Goal: Information Seeking & Learning: Learn about a topic

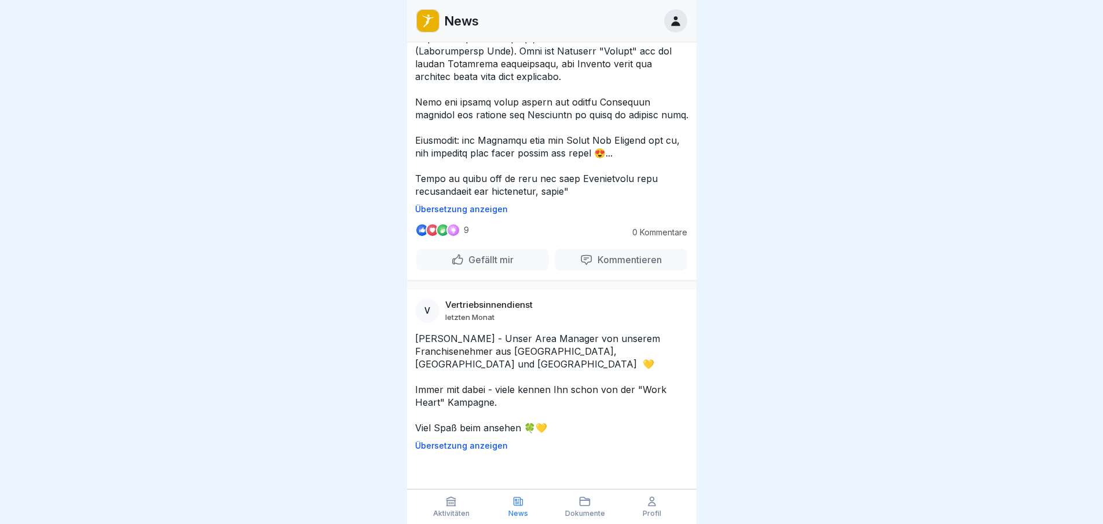
scroll to position [23096, 0]
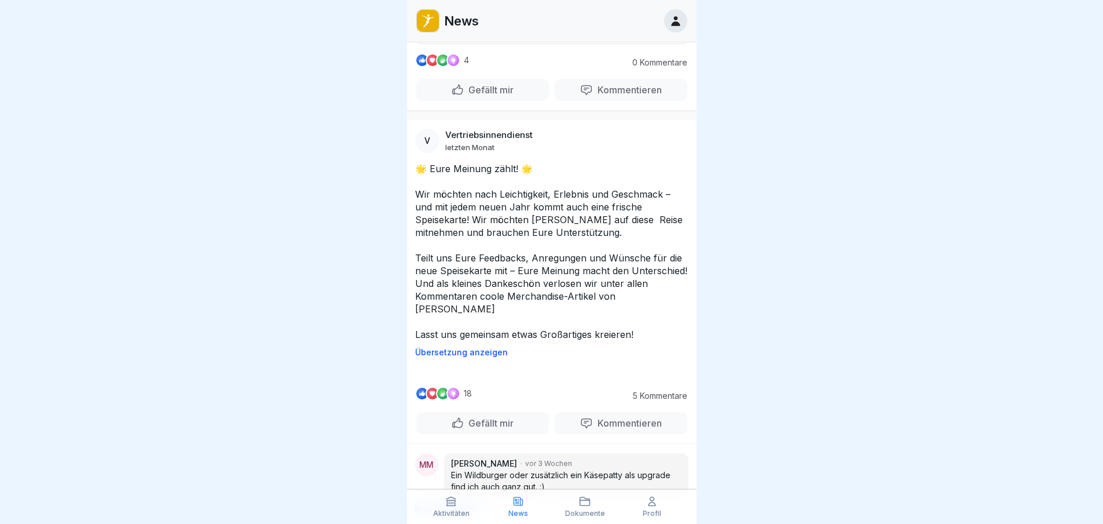
scroll to position [28922, 0]
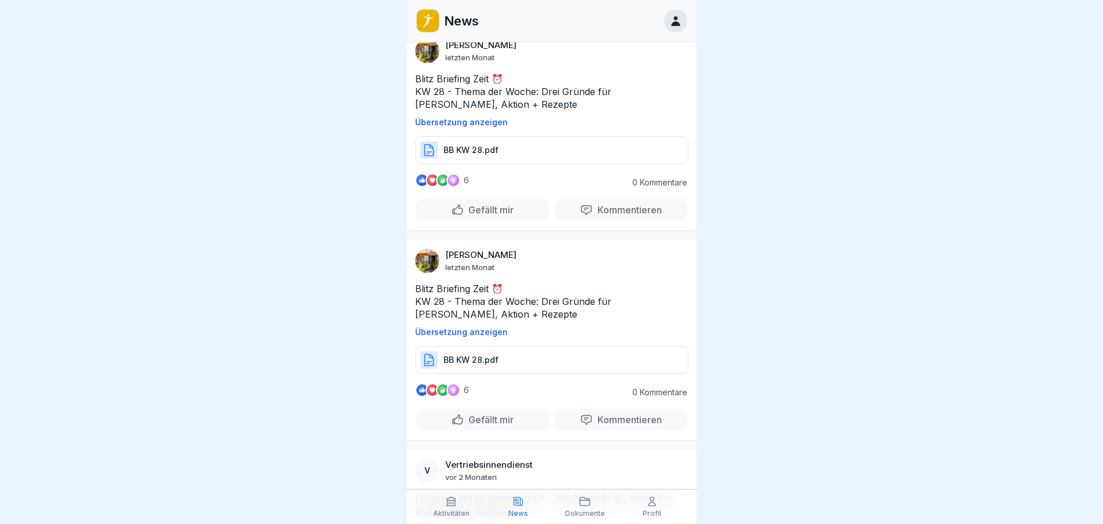
scroll to position [35270, 0]
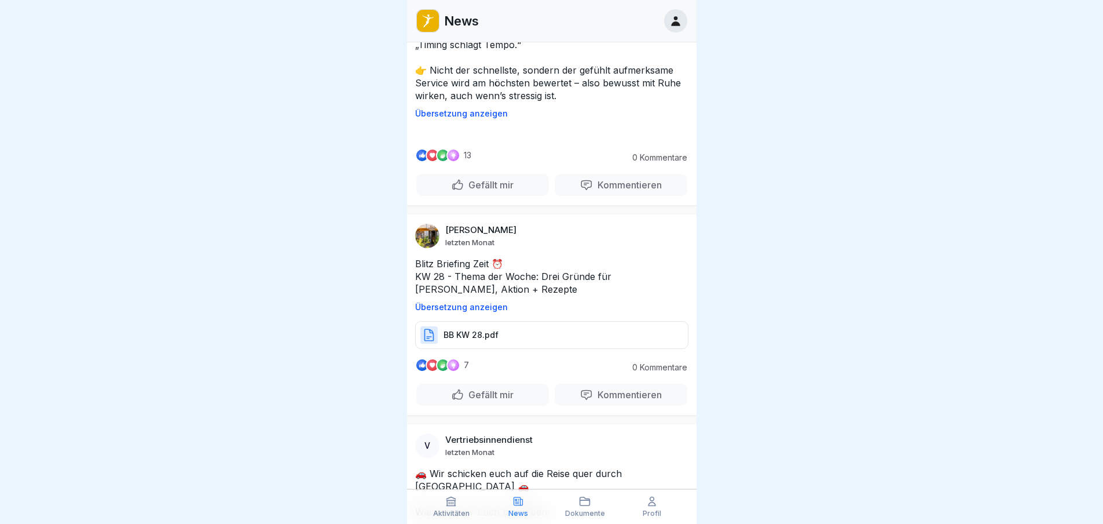
scroll to position [34227, 0]
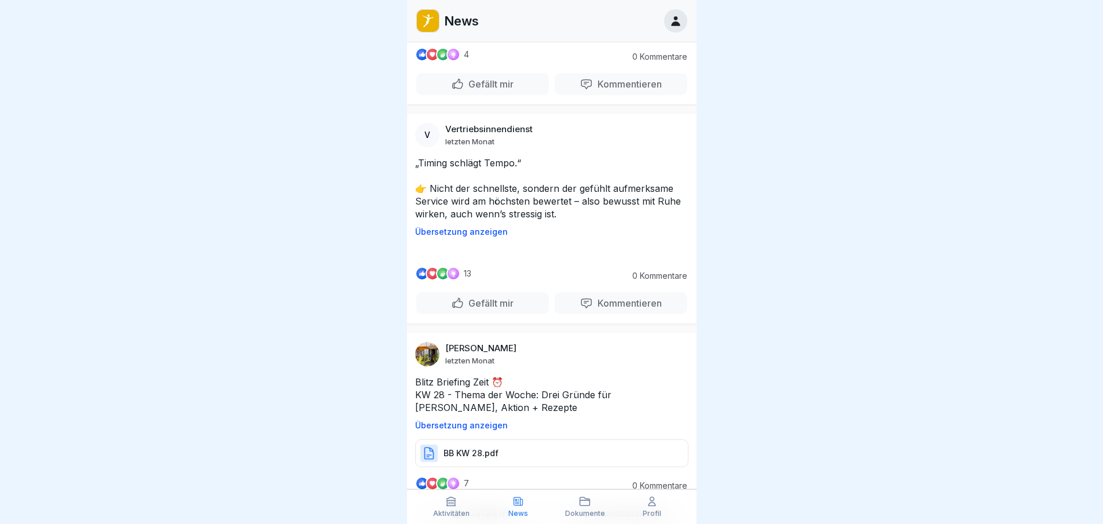
click at [469, 13] on p "News" at bounding box center [461, 20] width 35 height 15
click at [676, 14] on icon at bounding box center [676, 20] width 13 height 13
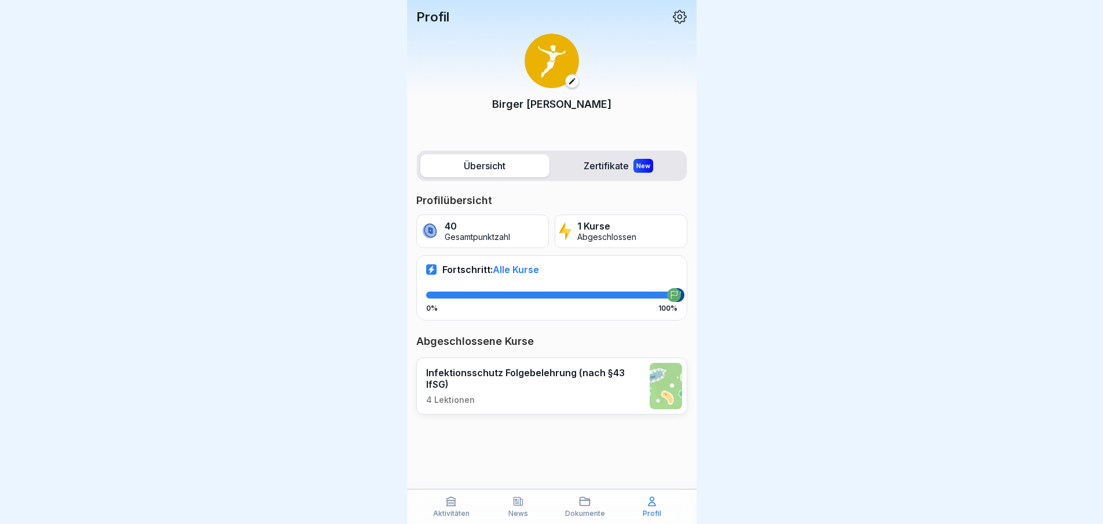
scroll to position [9, 0]
click at [579, 506] on div "Dokumente" at bounding box center [585, 506] width 61 height 22
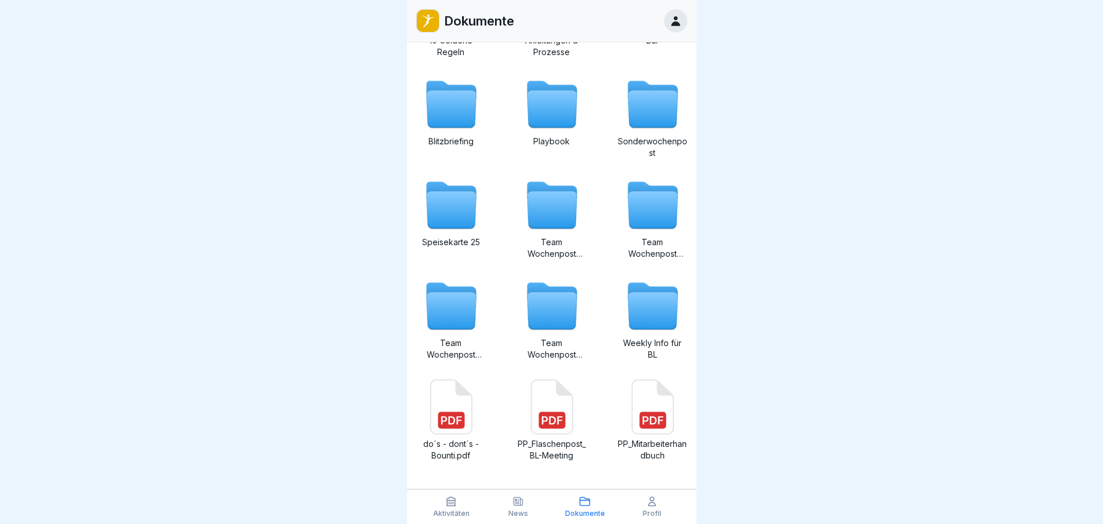
scroll to position [9, 0]
click at [650, 214] on icon at bounding box center [653, 210] width 50 height 37
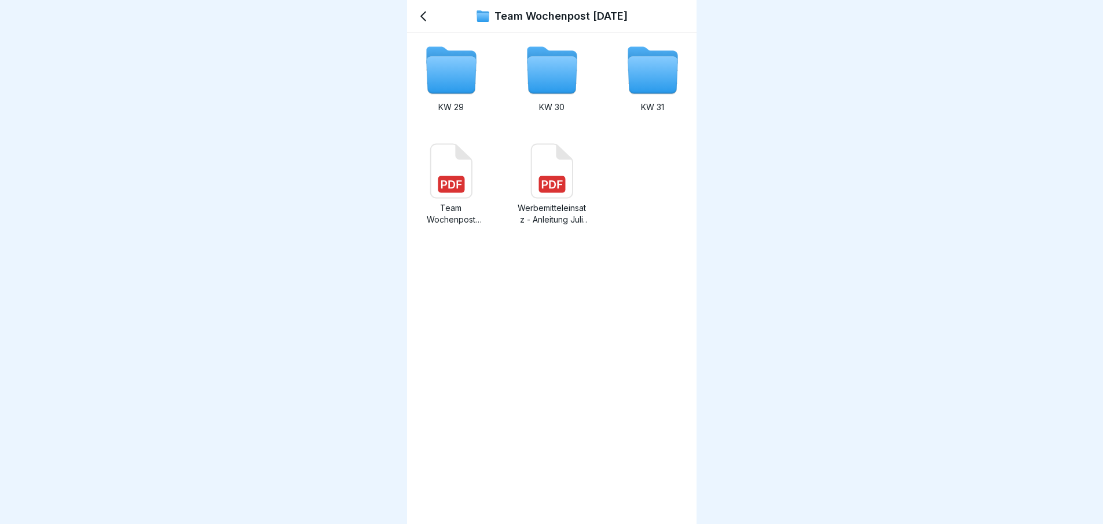
click at [426, 20] on icon at bounding box center [423, 16] width 14 height 14
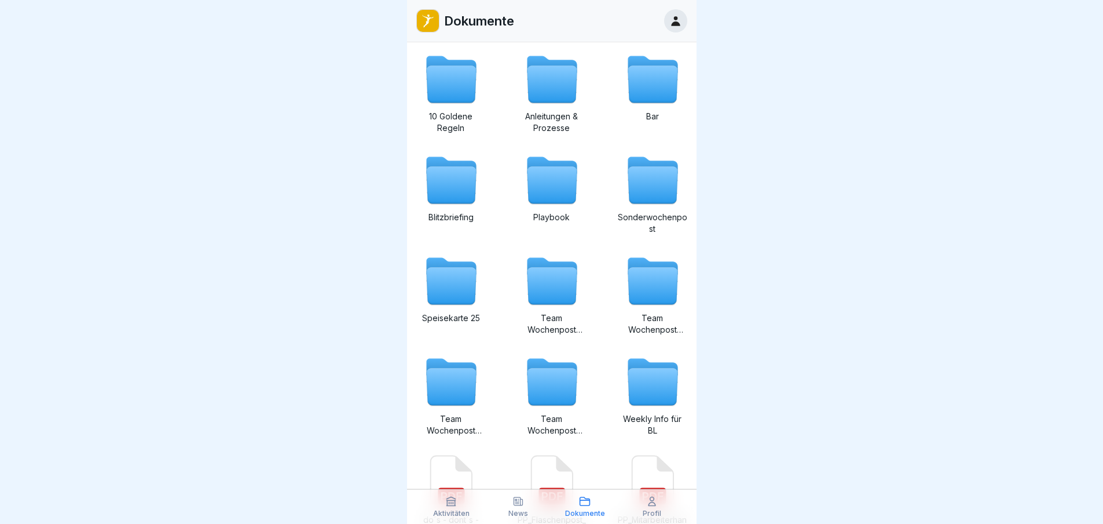
click at [470, 407] on icon at bounding box center [451, 382] width 56 height 56
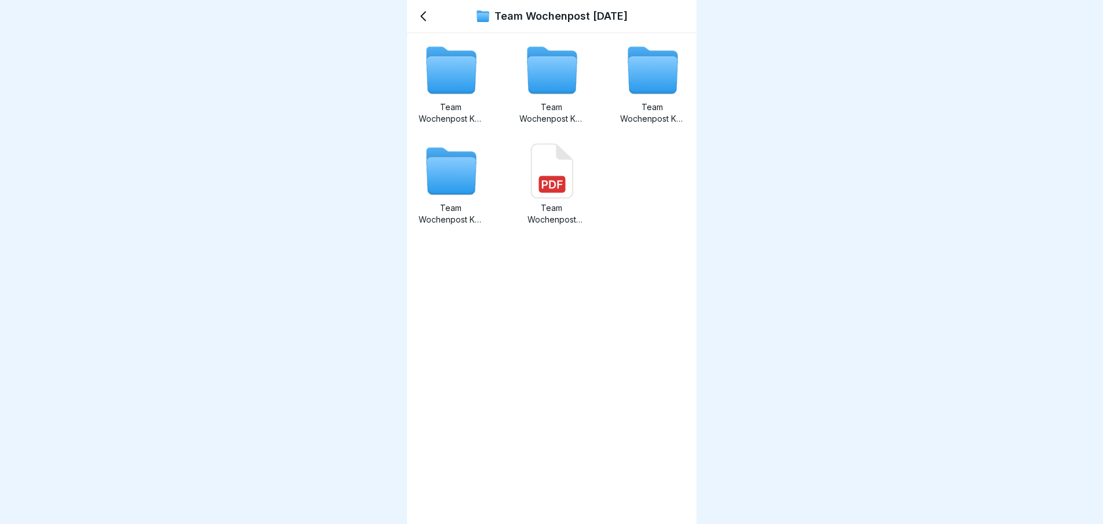
click at [424, 15] on icon at bounding box center [423, 16] width 14 height 14
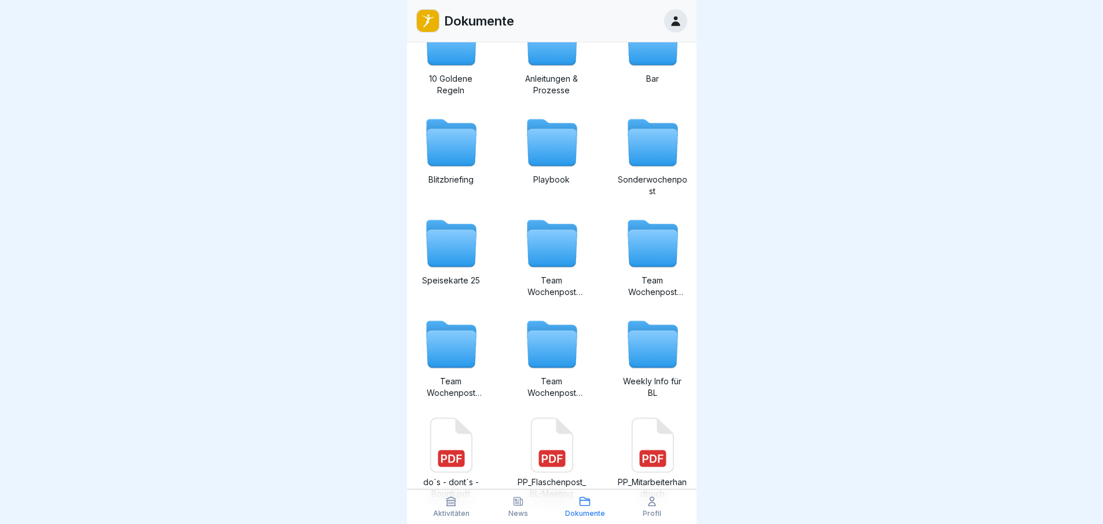
scroll to position [76, 0]
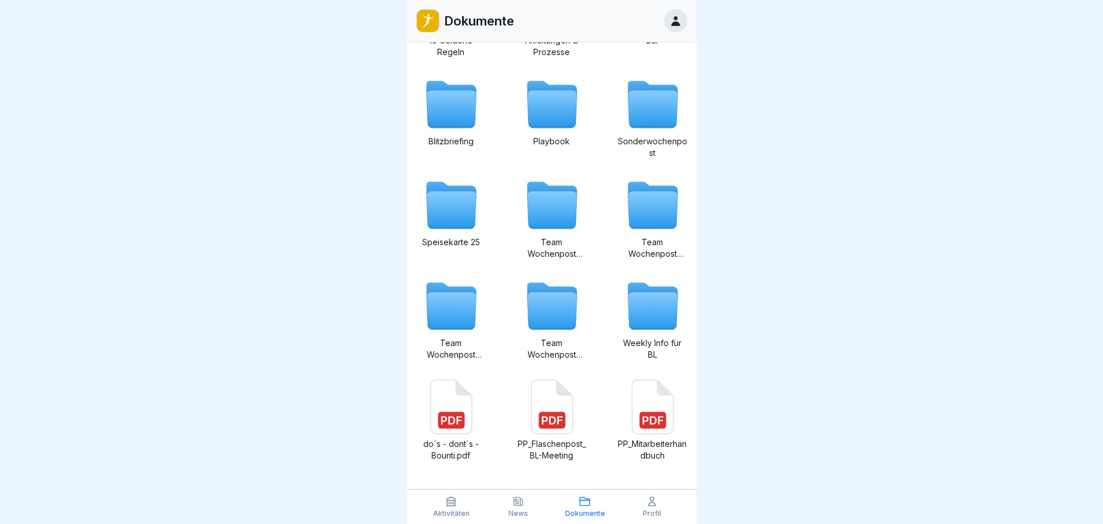
click at [646, 305] on icon at bounding box center [653, 311] width 50 height 37
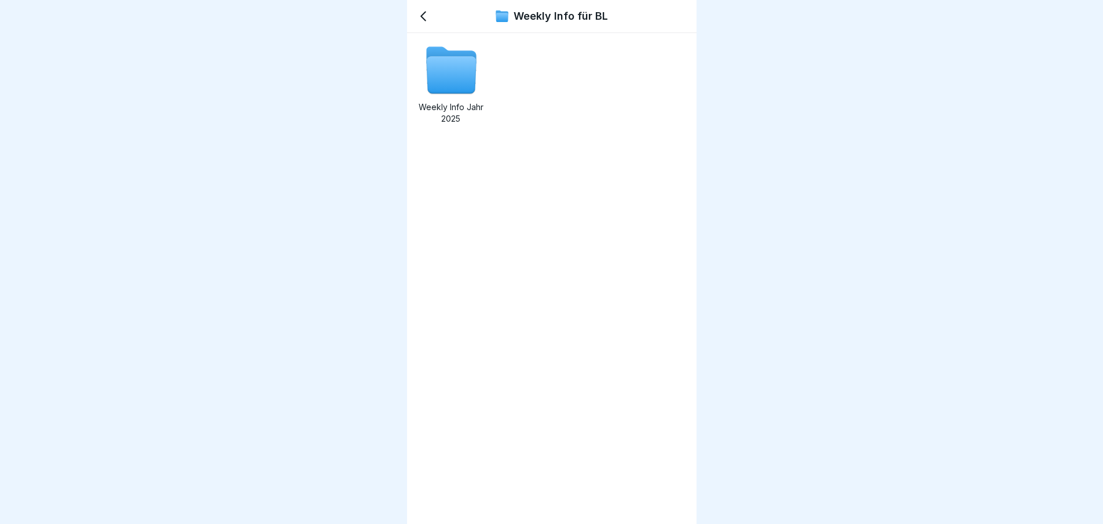
click at [470, 85] on icon at bounding box center [451, 75] width 50 height 37
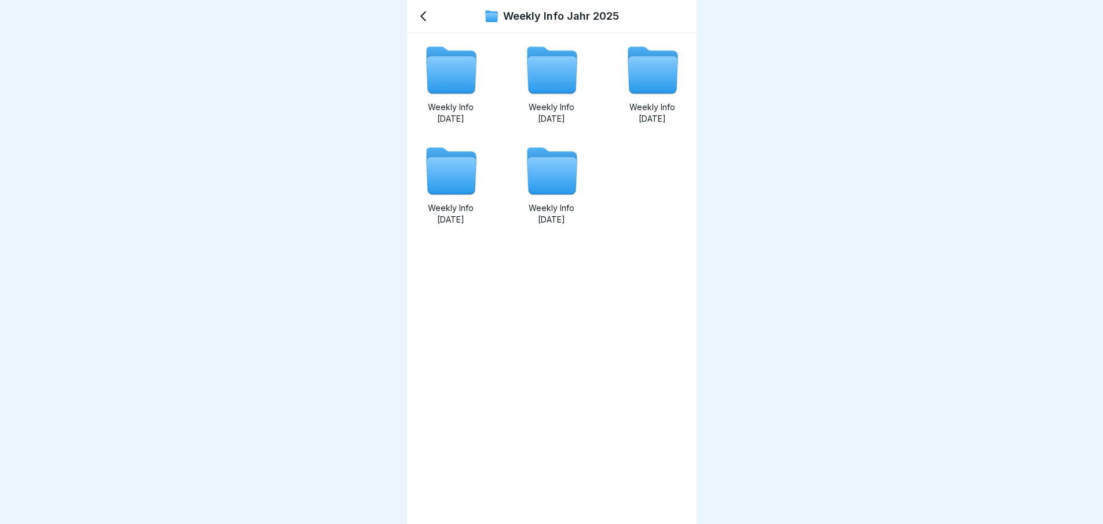
click at [427, 17] on icon at bounding box center [423, 16] width 14 height 14
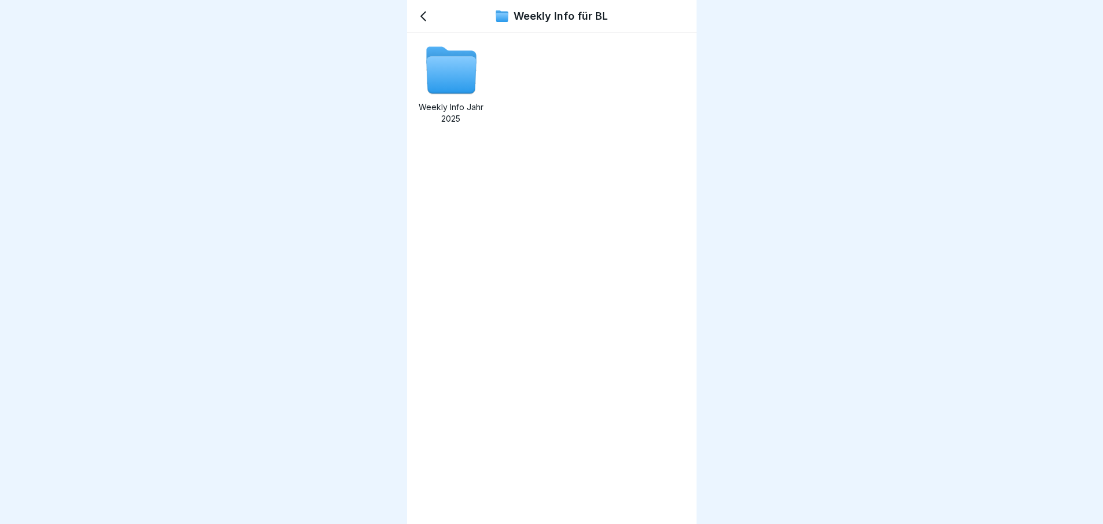
click at [427, 18] on icon at bounding box center [423, 16] width 14 height 14
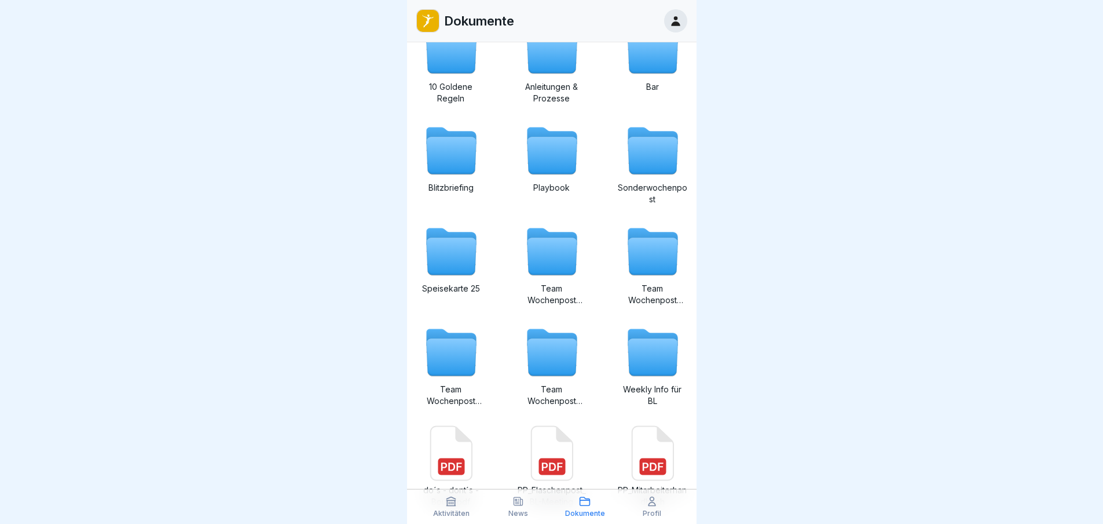
scroll to position [76, 0]
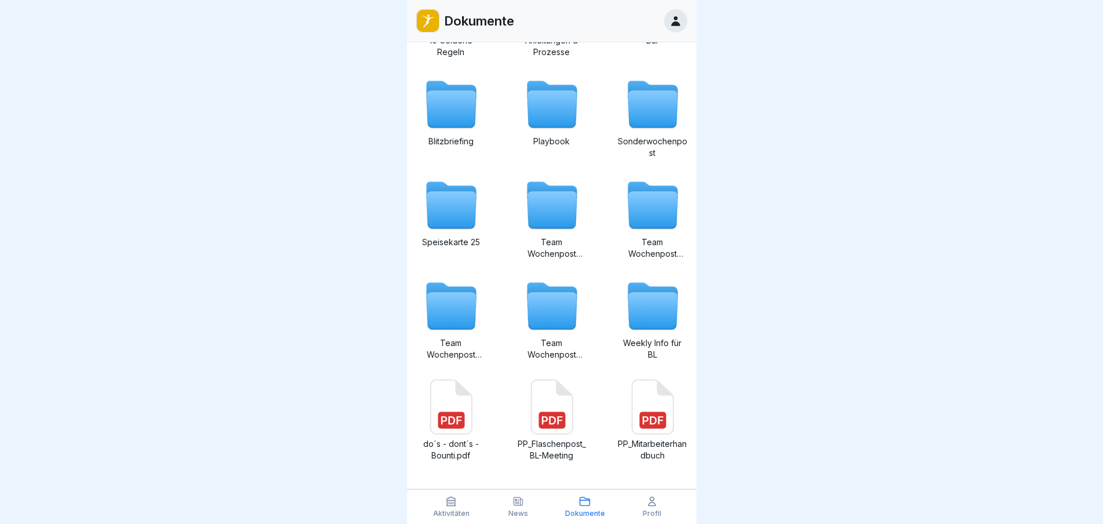
click at [651, 317] on icon at bounding box center [653, 311] width 50 height 37
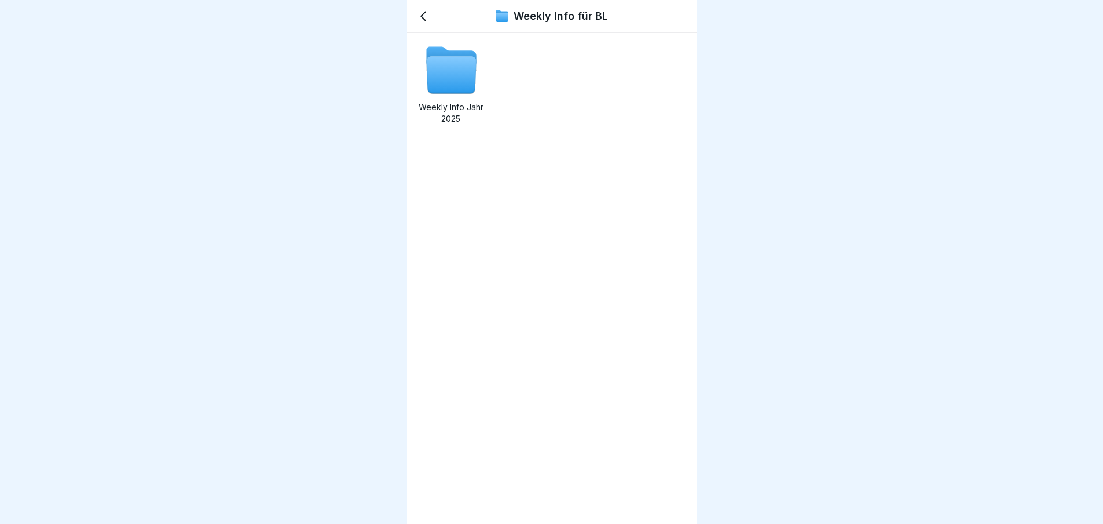
click at [462, 73] on icon at bounding box center [451, 75] width 50 height 37
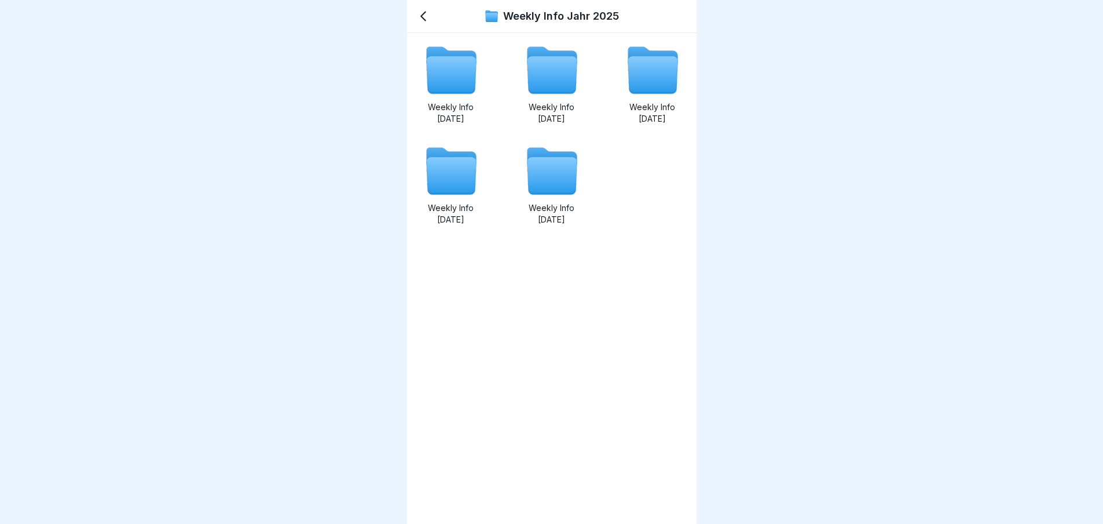
click at [648, 78] on icon at bounding box center [653, 75] width 50 height 37
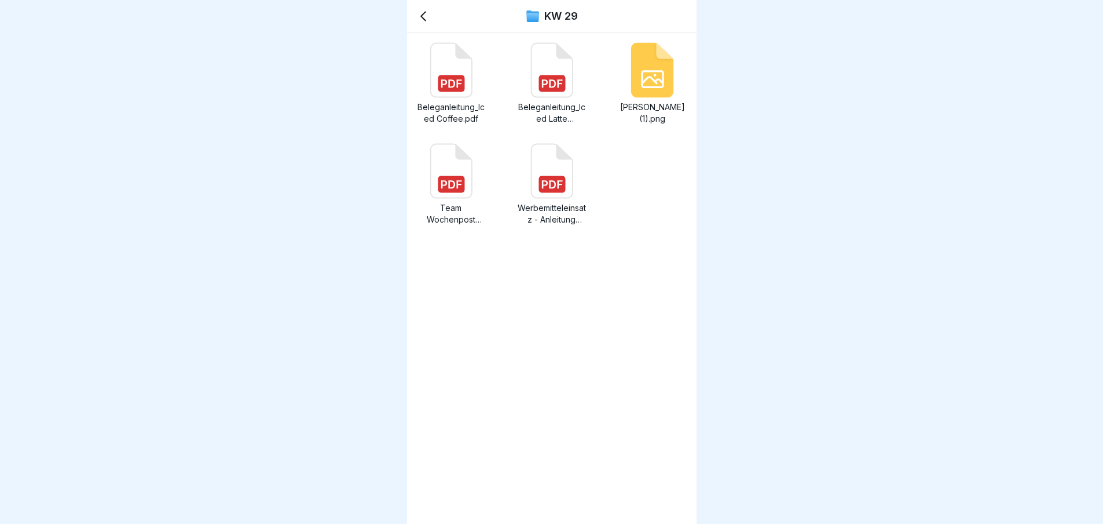
click at [459, 208] on p "Team Wochenpost KW29.pdf" at bounding box center [451, 213] width 70 height 23
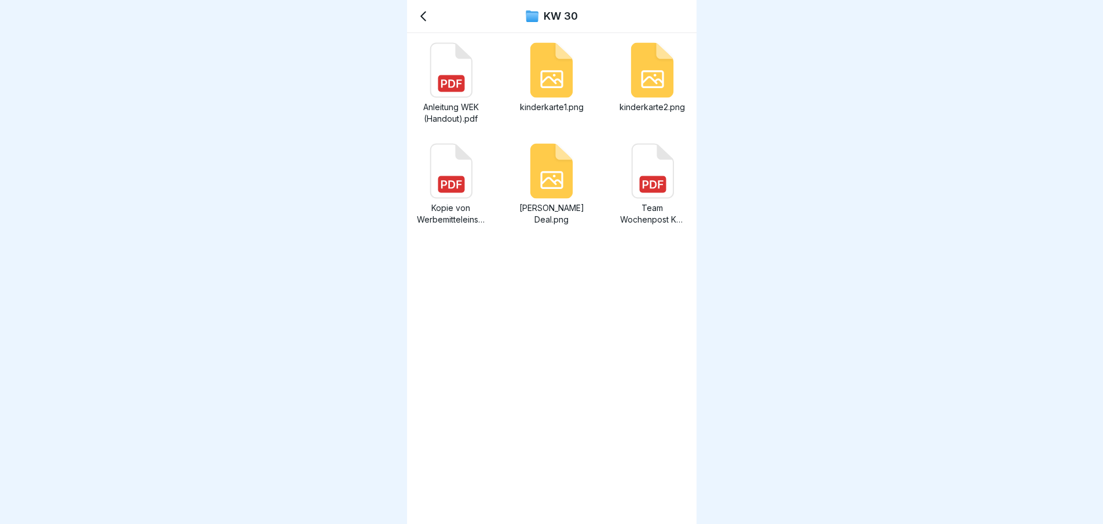
click at [652, 171] on icon at bounding box center [652, 171] width 41 height 54
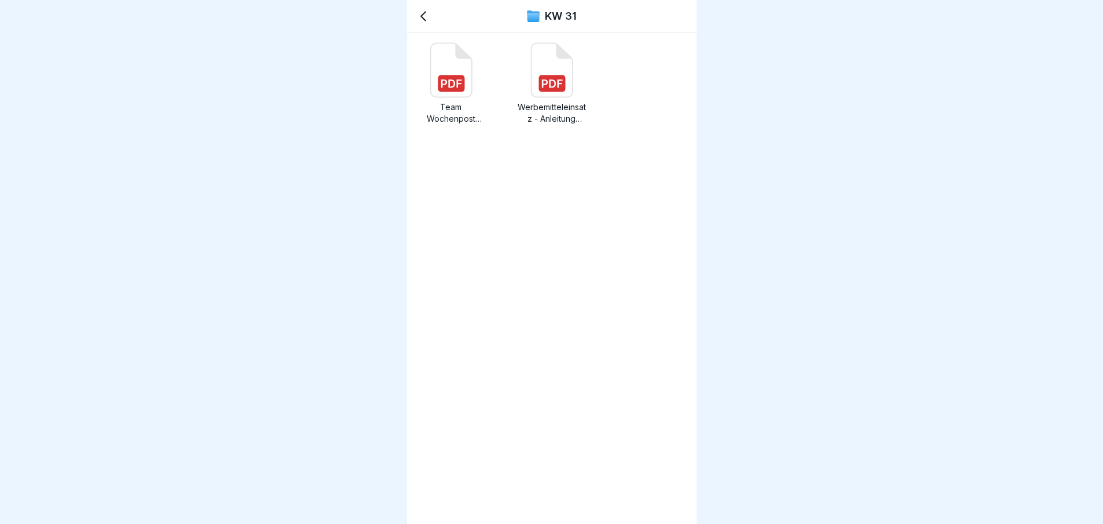
click at [463, 88] on rect at bounding box center [451, 83] width 27 height 17
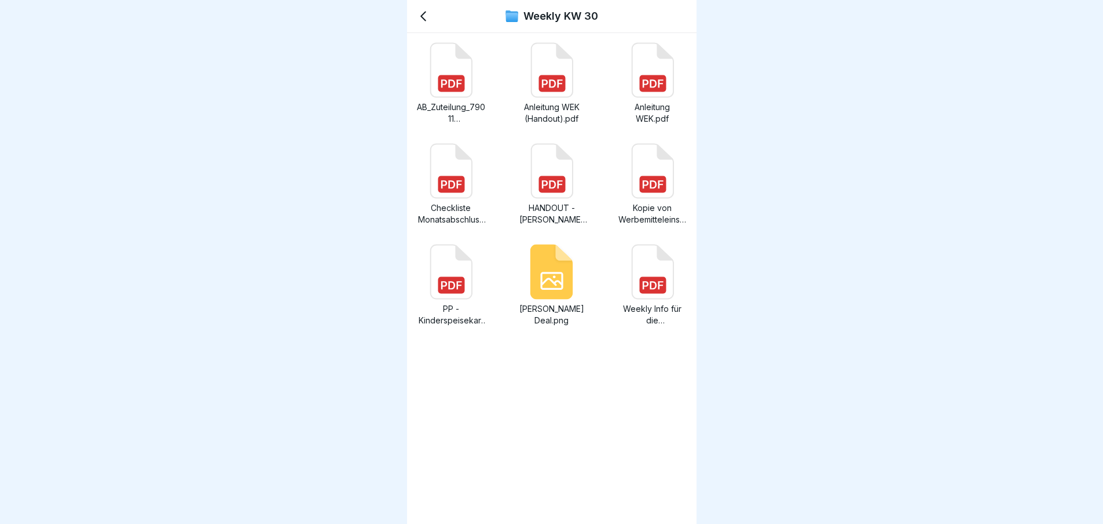
click at [650, 294] on icon at bounding box center [652, 272] width 41 height 54
click at [426, 14] on icon at bounding box center [423, 16] width 14 height 14
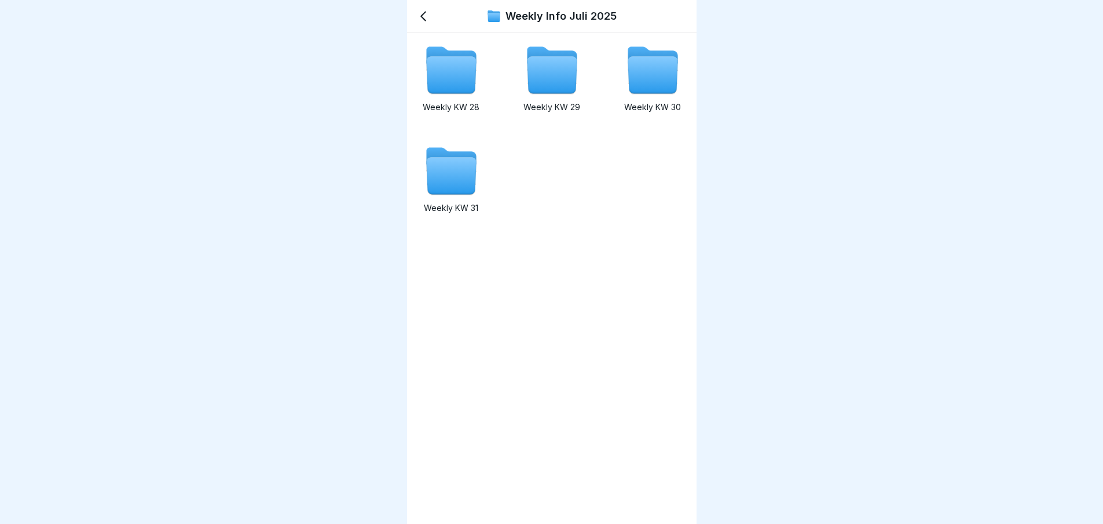
click at [456, 185] on icon at bounding box center [451, 176] width 50 height 37
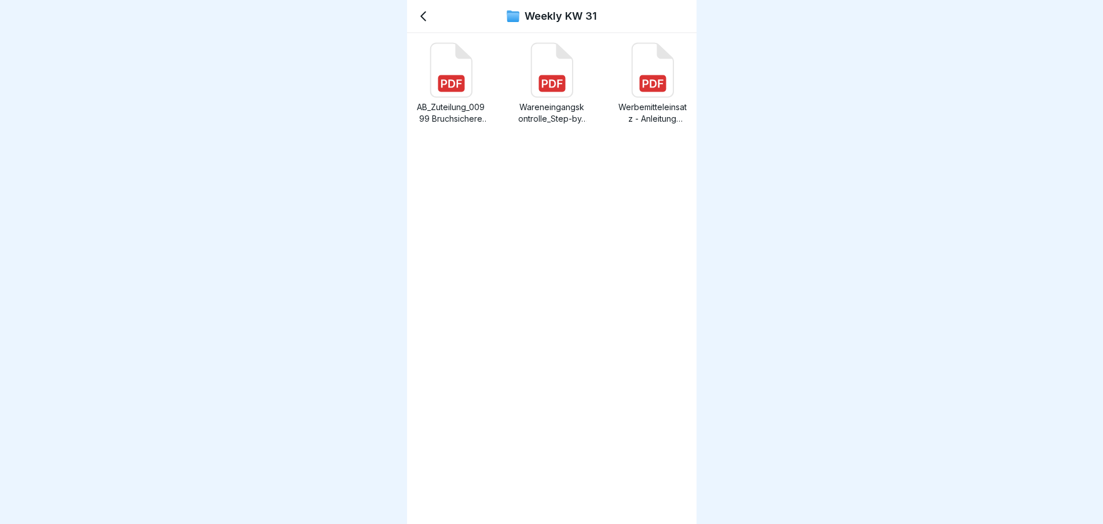
click at [663, 85] on icon at bounding box center [652, 70] width 41 height 54
click at [425, 21] on icon at bounding box center [423, 16] width 5 height 9
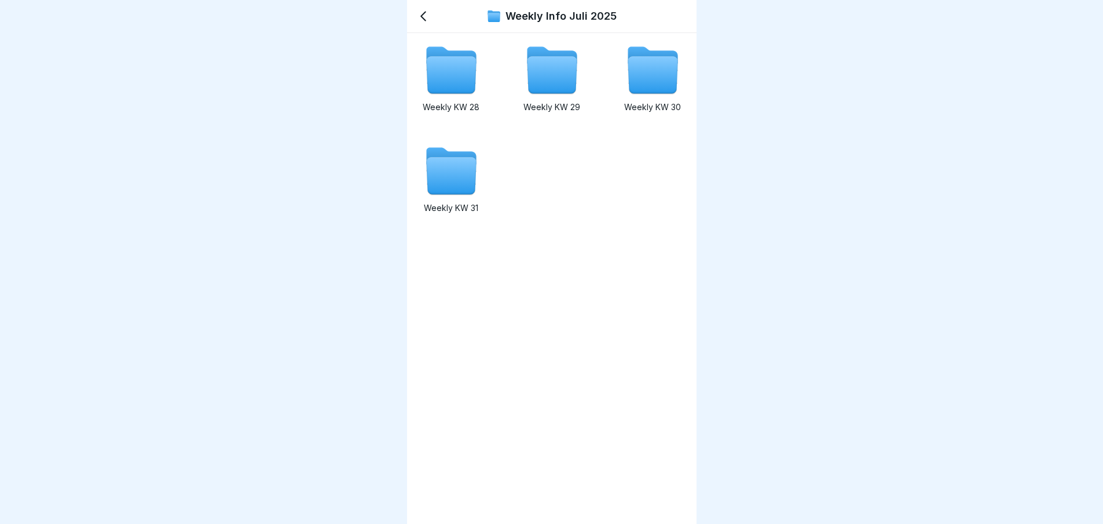
click at [539, 82] on icon at bounding box center [552, 75] width 50 height 37
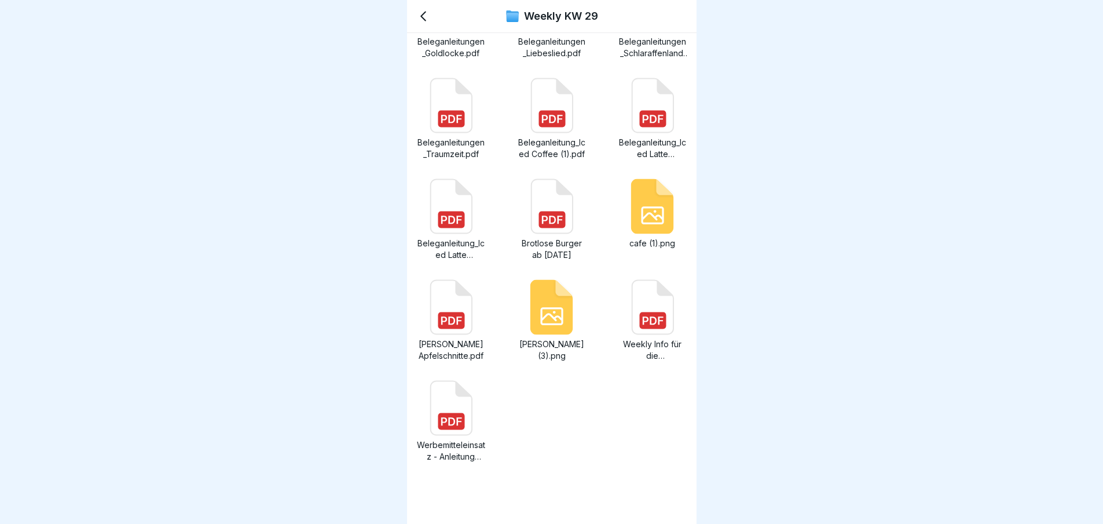
scroll to position [67, 0]
click at [669, 332] on icon at bounding box center [653, 306] width 56 height 56
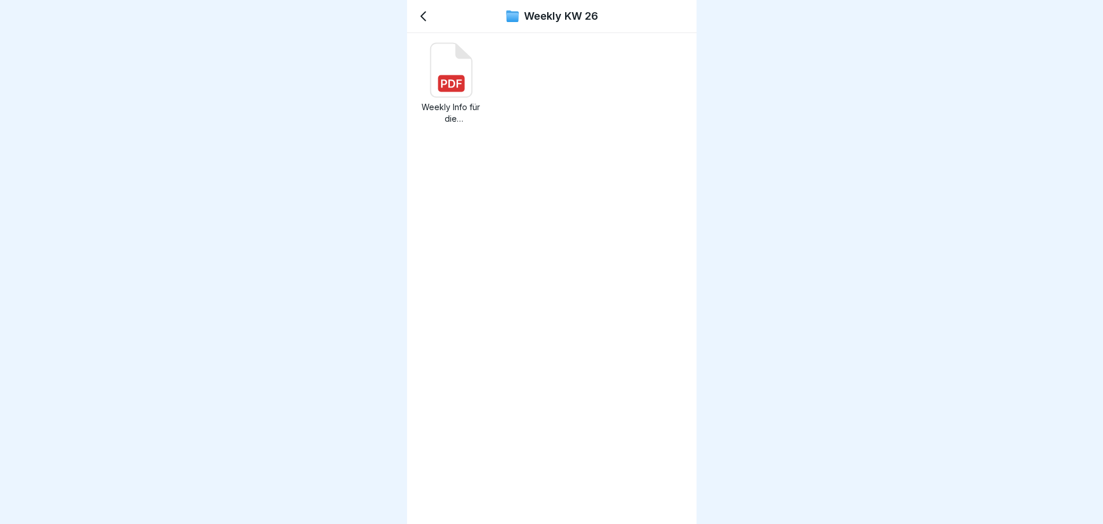
click at [441, 91] on rect at bounding box center [451, 83] width 27 height 17
click at [465, 76] on icon at bounding box center [450, 70] width 41 height 54
click at [460, 69] on icon at bounding box center [450, 70] width 41 height 54
click at [427, 17] on icon at bounding box center [423, 16] width 14 height 14
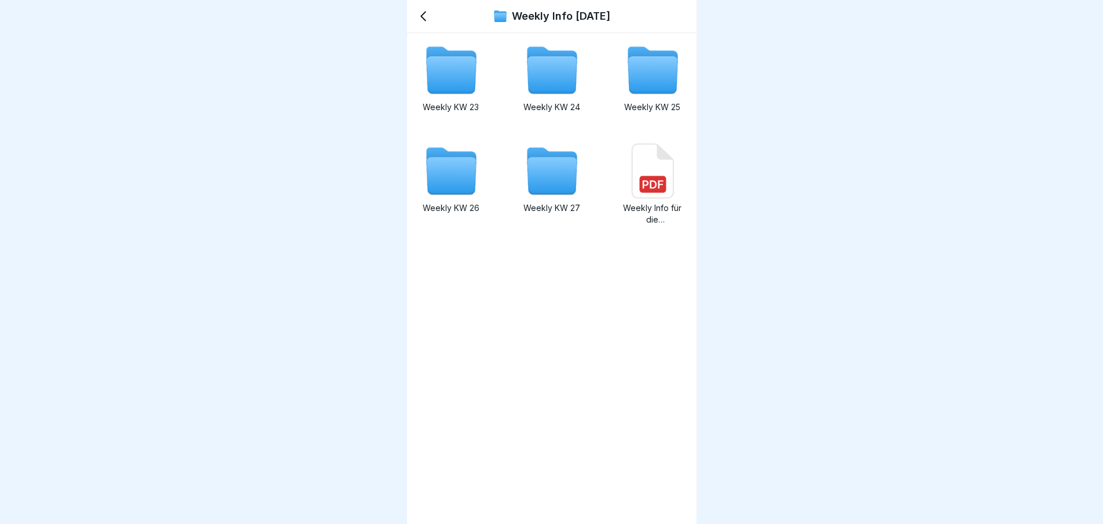
click at [565, 180] on icon at bounding box center [552, 176] width 50 height 37
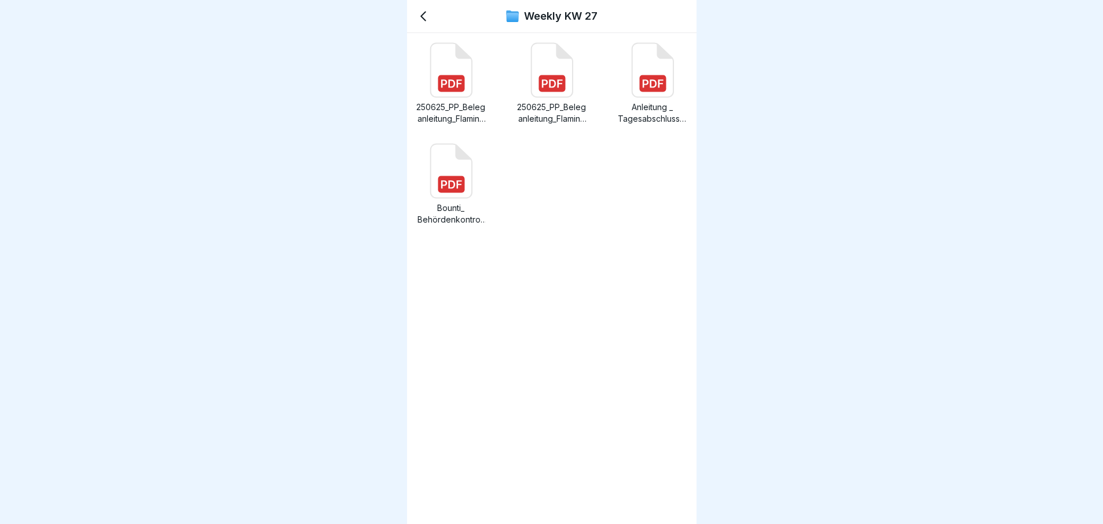
click at [424, 15] on icon at bounding box center [423, 16] width 14 height 14
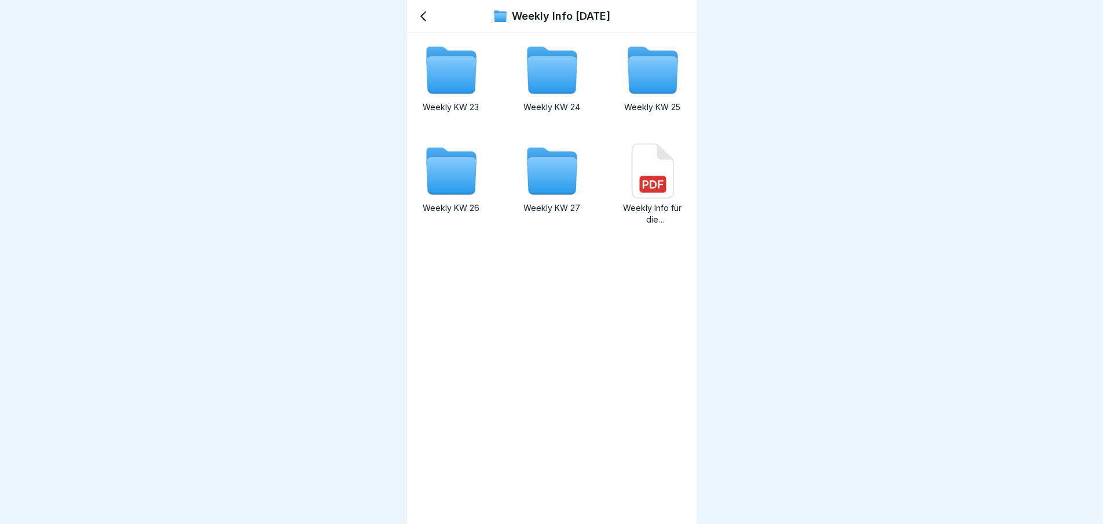
click at [644, 174] on icon at bounding box center [652, 171] width 41 height 54
click at [427, 19] on icon at bounding box center [423, 16] width 14 height 14
click at [443, 192] on icon at bounding box center [451, 176] width 50 height 37
click at [444, 192] on icon at bounding box center [451, 176] width 50 height 37
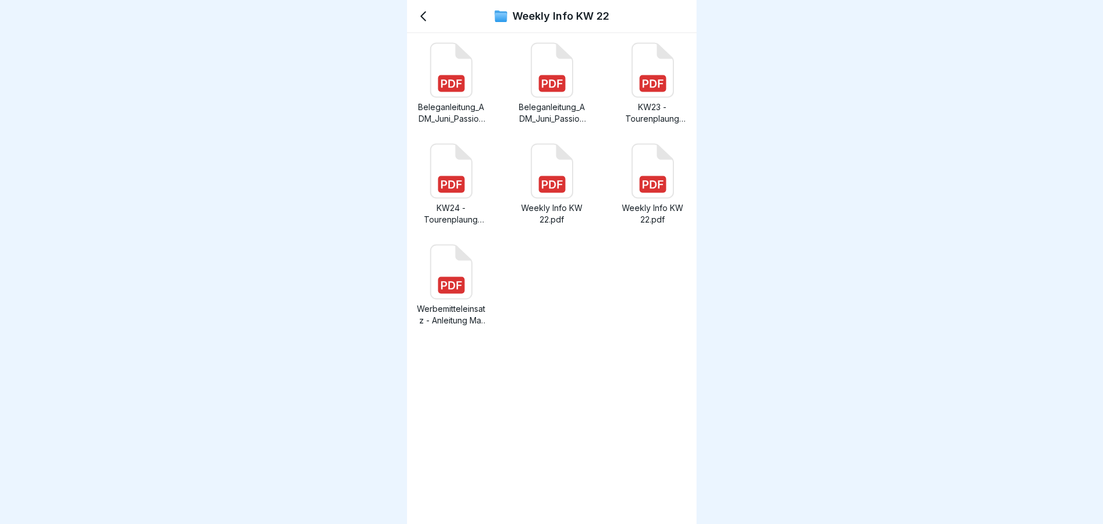
click at [557, 196] on icon at bounding box center [551, 171] width 41 height 54
click at [648, 190] on rect at bounding box center [652, 184] width 27 height 17
click at [424, 18] on icon at bounding box center [423, 16] width 14 height 14
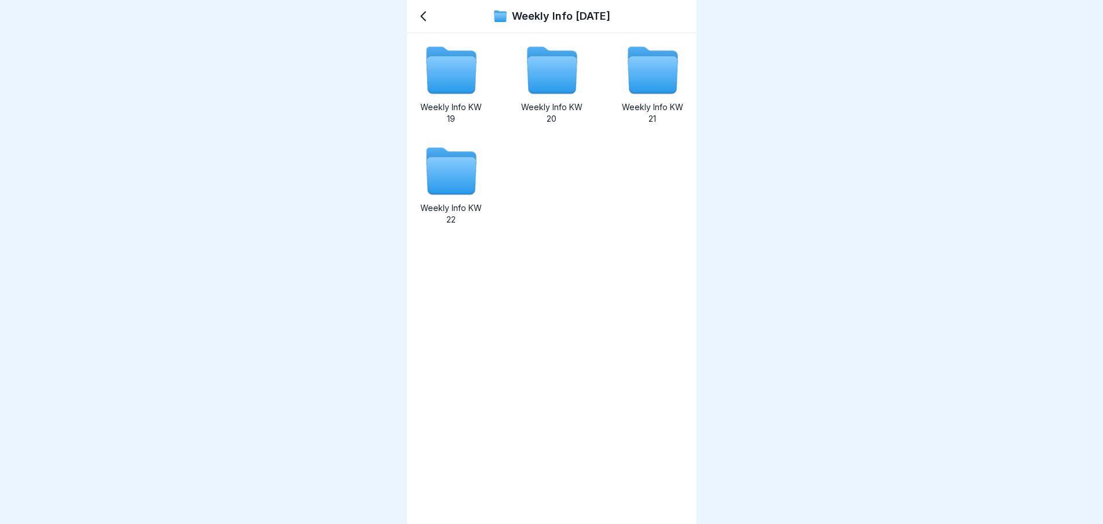
click at [462, 70] on icon at bounding box center [451, 75] width 50 height 37
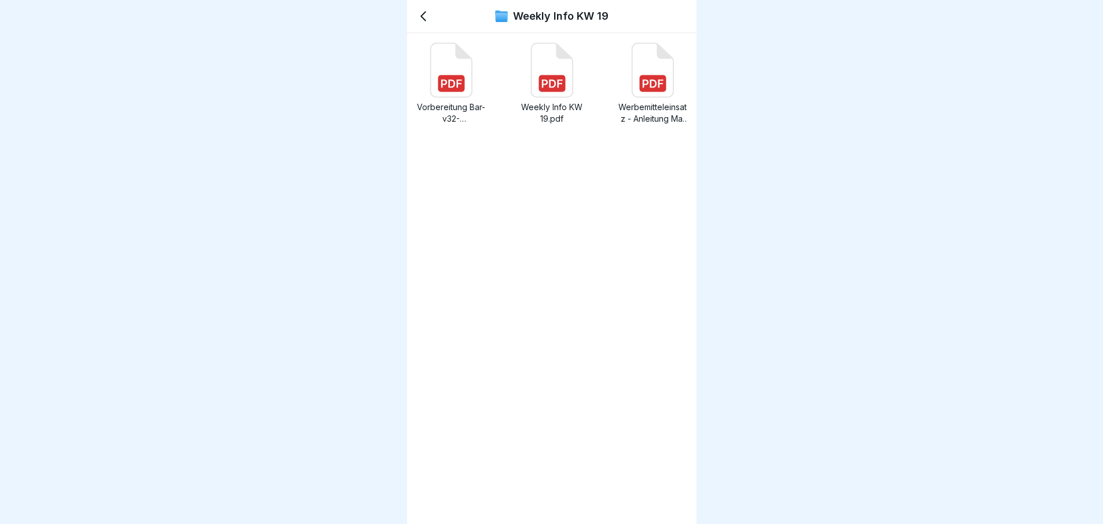
click at [550, 90] on rect at bounding box center [552, 83] width 27 height 17
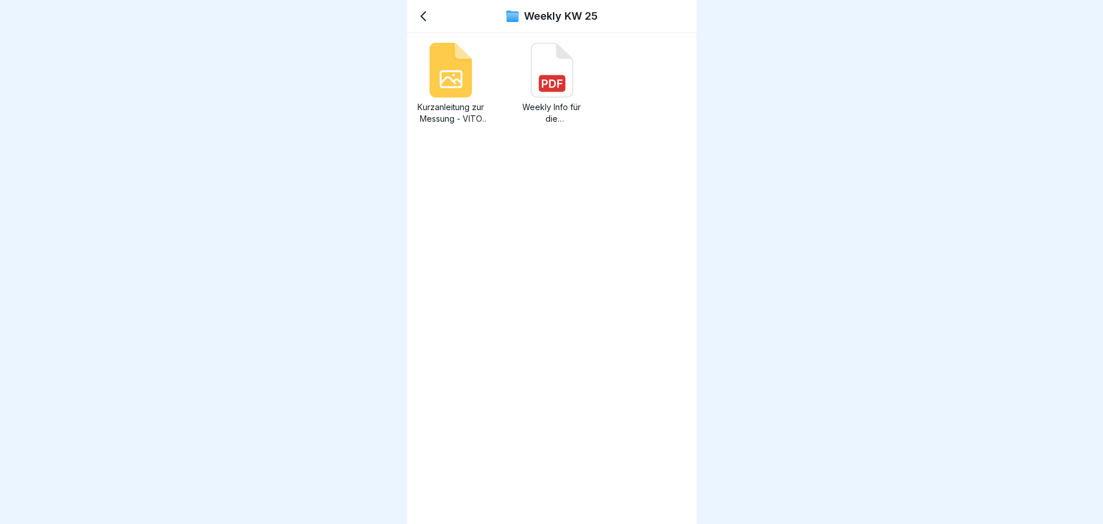
click at [546, 81] on icon at bounding box center [552, 83] width 21 height 8
